Goal: Task Accomplishment & Management: Use online tool/utility

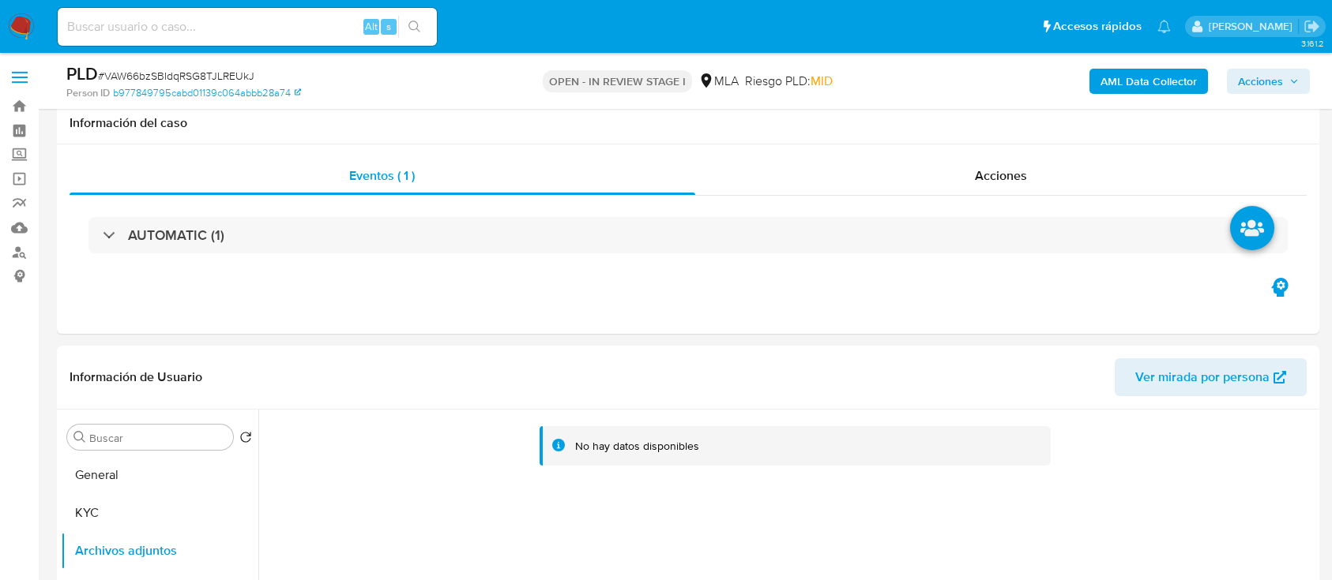
select select "10"
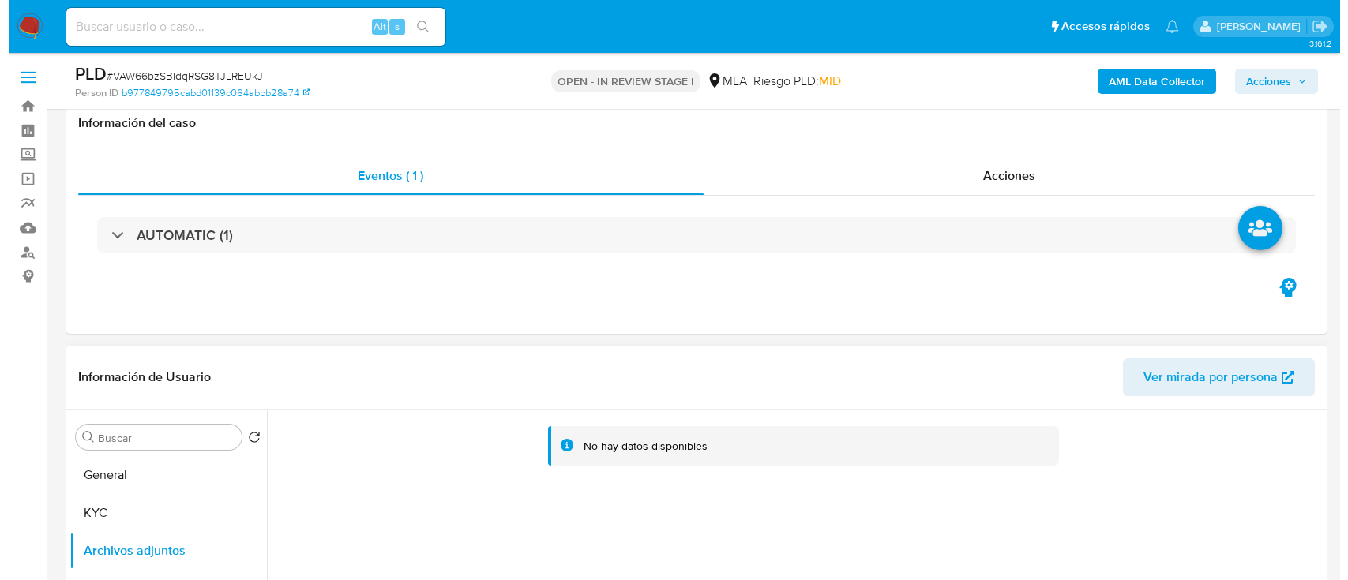
scroll to position [210, 0]
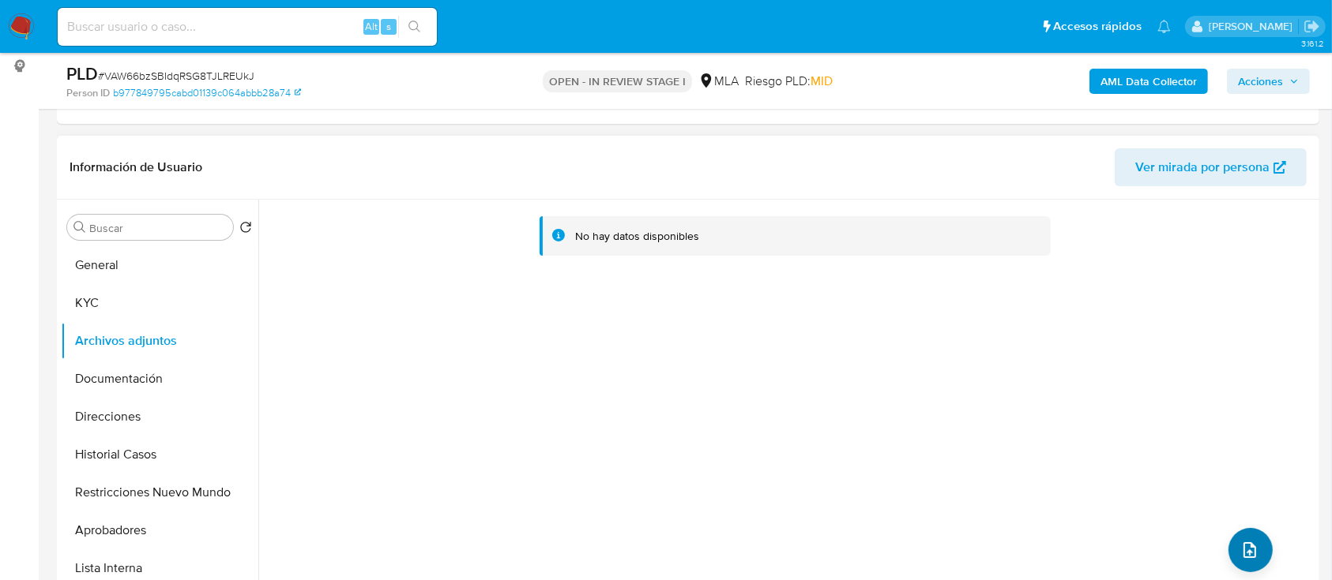
click at [1252, 541] on span "upload-file" at bounding box center [1249, 550] width 19 height 19
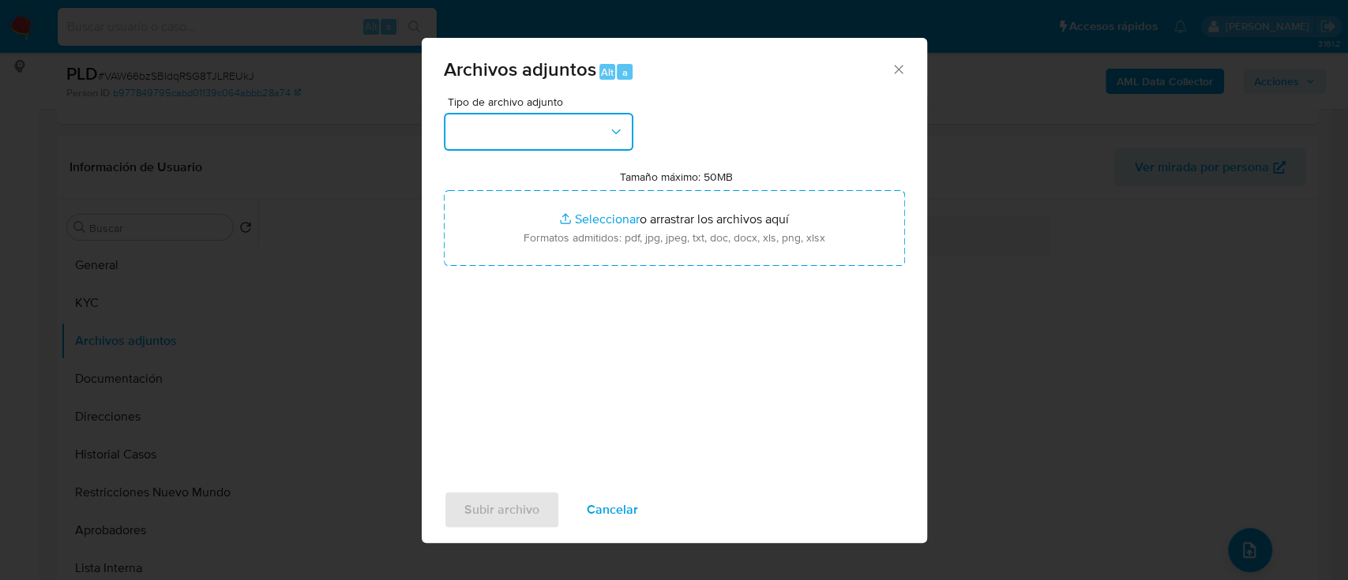
click at [514, 131] on button "button" at bounding box center [539, 132] width 190 height 38
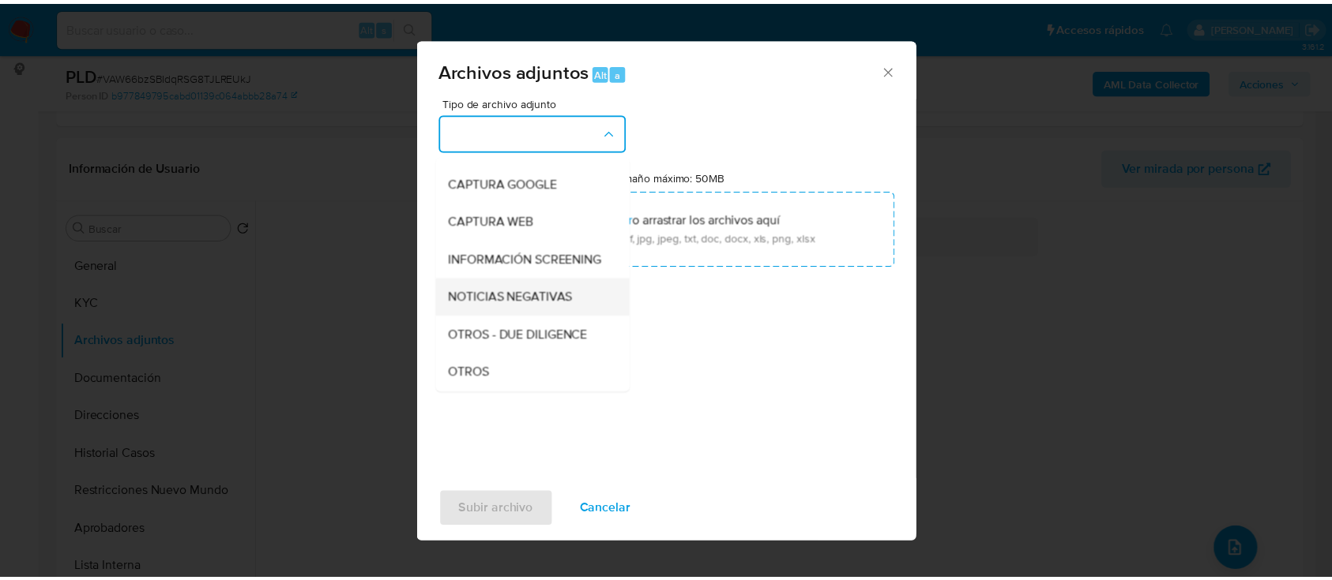
scroll to position [316, 0]
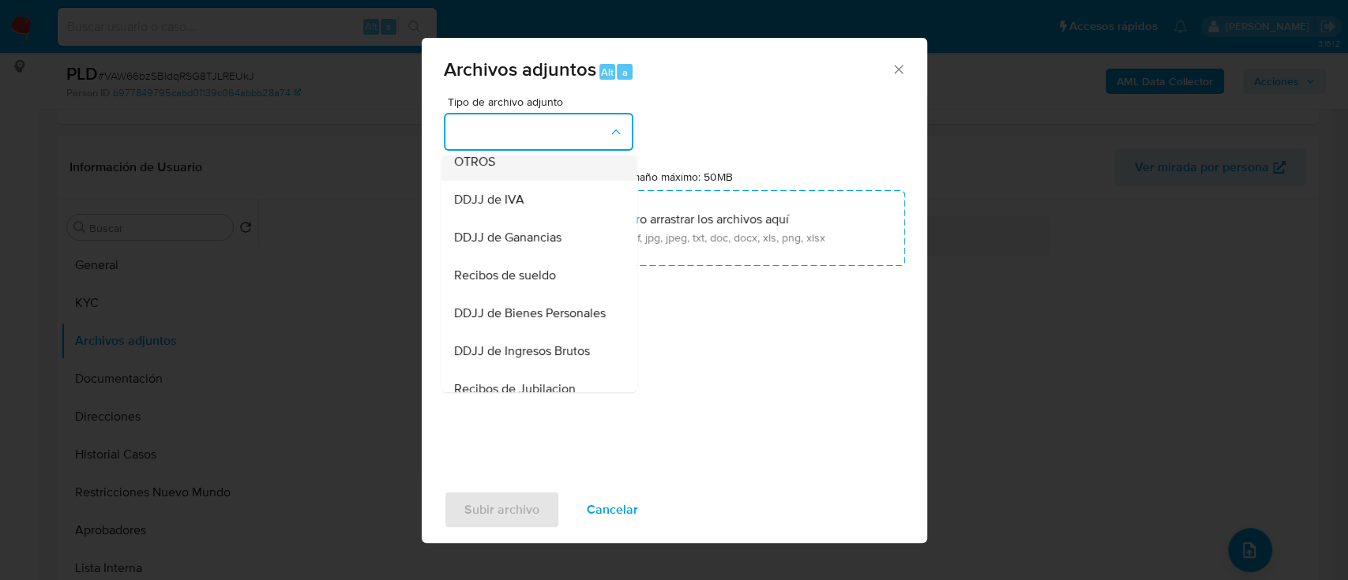
click at [487, 170] on span "OTROS" at bounding box center [473, 162] width 41 height 16
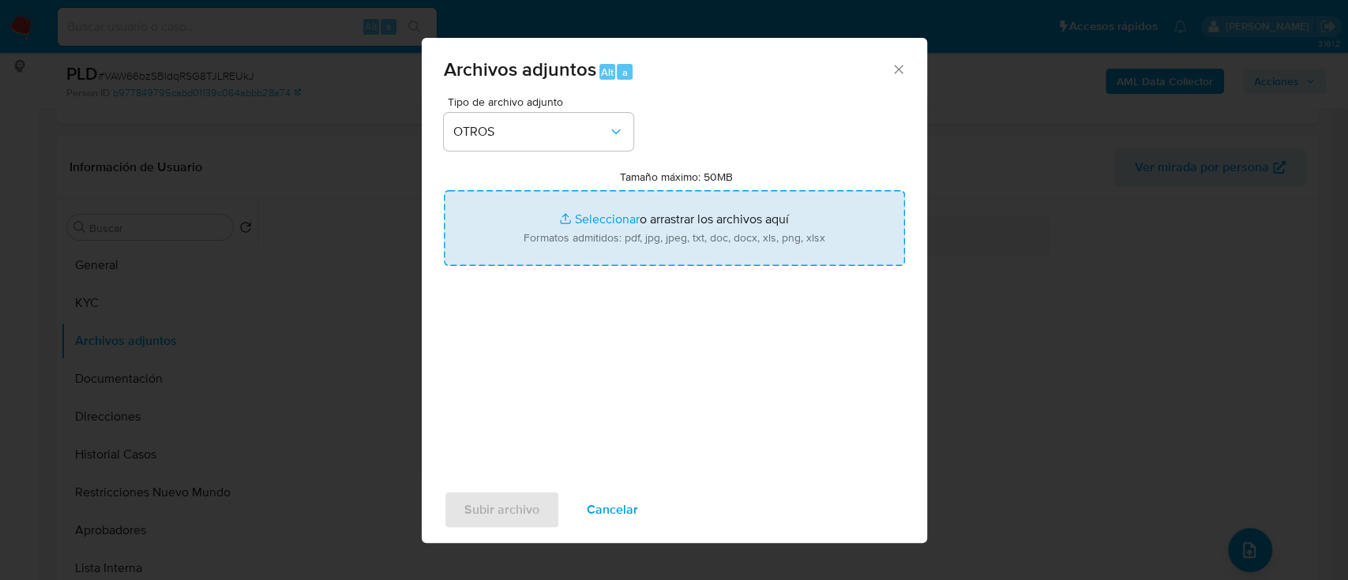
click at [605, 198] on input "Tamaño máximo: 50MB Seleccionar archivos" at bounding box center [674, 228] width 461 height 76
type input "C:\fakepath\304806447 - Movimientos.xlsx"
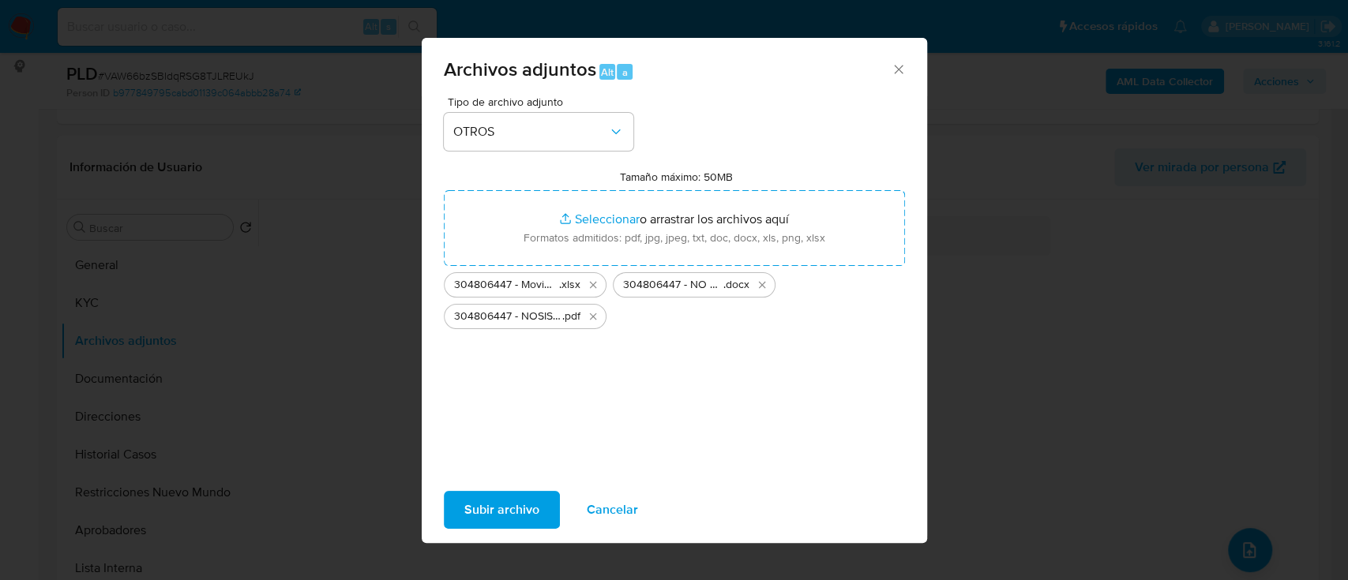
click at [524, 496] on span "Subir archivo" at bounding box center [501, 510] width 75 height 35
click at [530, 522] on span "Subir archivo" at bounding box center [501, 510] width 75 height 35
click at [723, 111] on div "Tipo de archivo adjunto OTROS Tamaño máximo: 50MB Seleccionar archivos Seleccio…" at bounding box center [674, 282] width 461 height 373
click at [916, 66] on div "Archivos adjuntos Alt a" at bounding box center [674, 67] width 505 height 59
drag, startPoint x: 902, startPoint y: 65, endPoint x: 350, endPoint y: 363, distance: 627.6
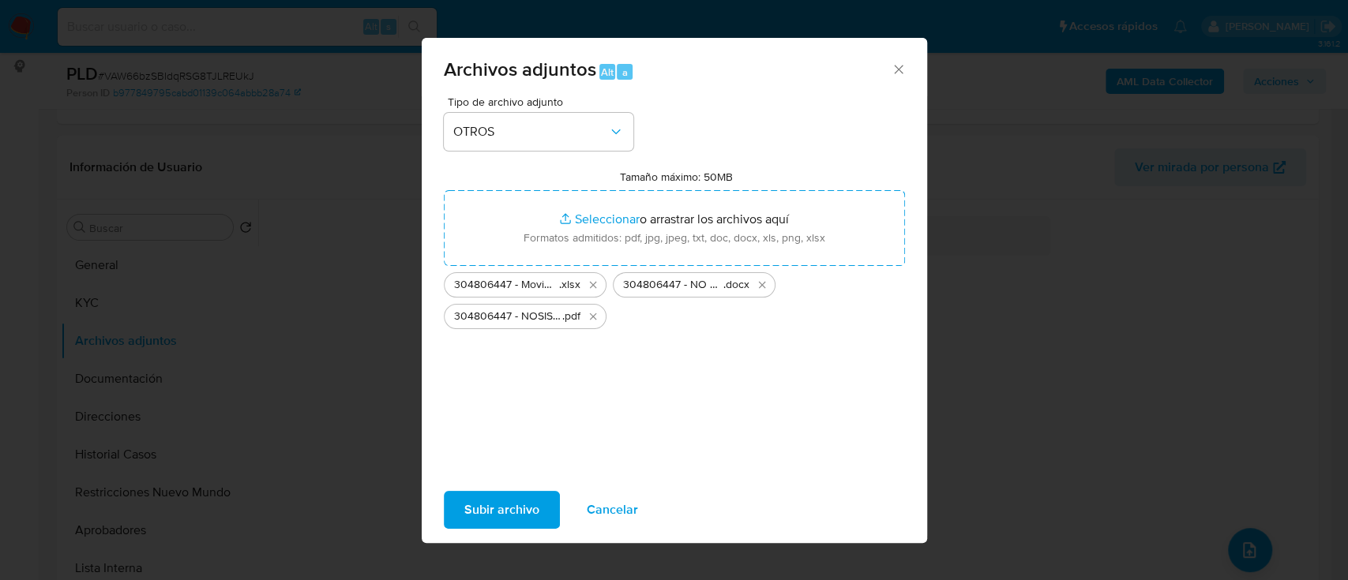
click at [899, 66] on icon "Cerrar" at bounding box center [899, 70] width 16 height 16
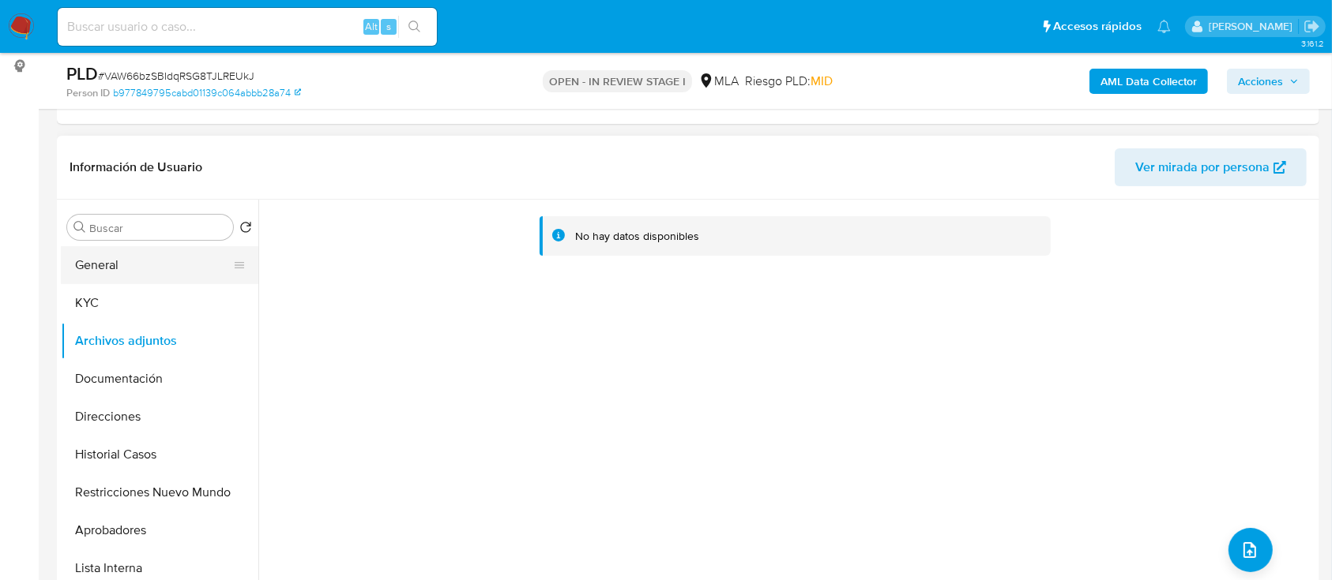
click at [62, 269] on button "General" at bounding box center [153, 265] width 185 height 38
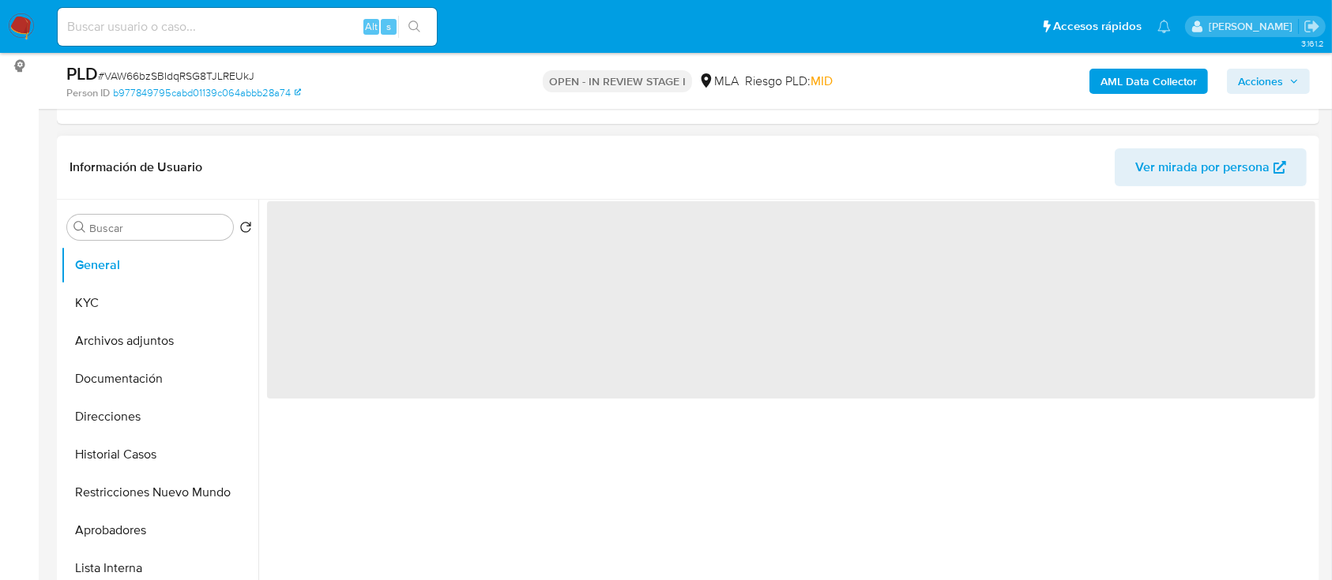
drag, startPoint x: 122, startPoint y: 336, endPoint x: 272, endPoint y: 413, distance: 168.8
click at [122, 336] on button "Archivos adjuntos" at bounding box center [159, 341] width 197 height 38
